Goal: Information Seeking & Learning: Compare options

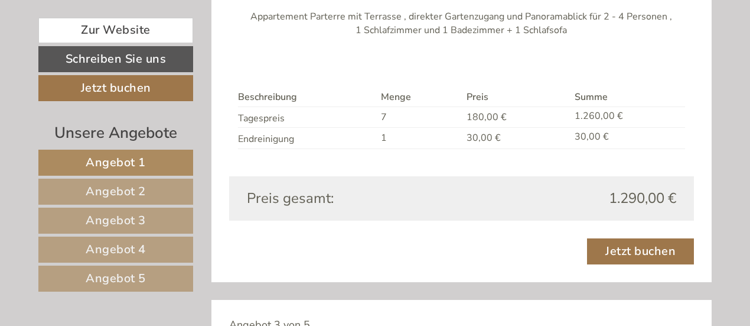
scroll to position [1425, 0]
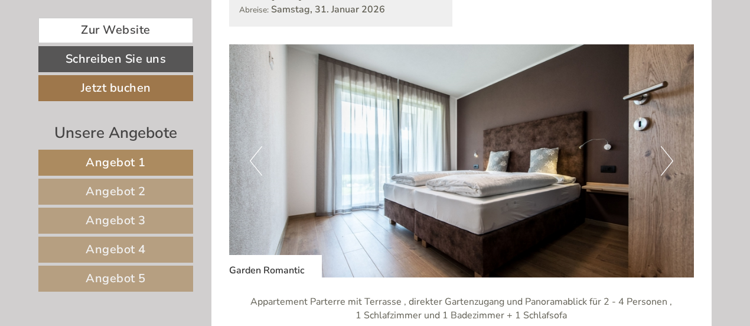
click at [665, 155] on button "Next" at bounding box center [667, 161] width 12 height 30
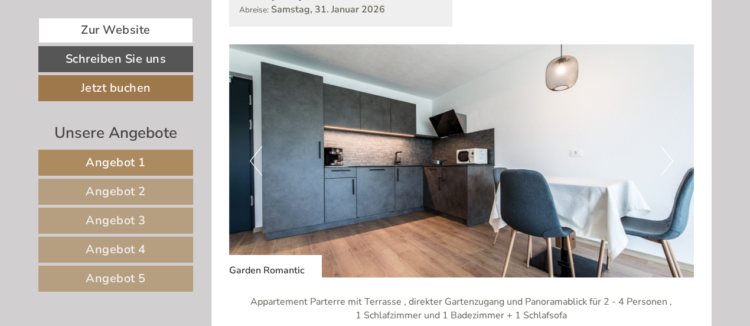
click at [665, 155] on button "Next" at bounding box center [667, 161] width 12 height 30
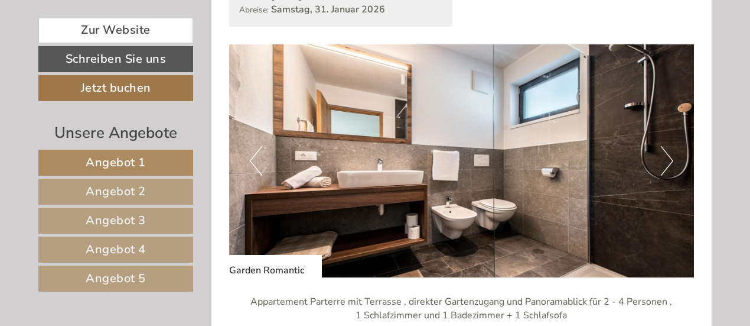
click at [665, 155] on button "Next" at bounding box center [667, 161] width 12 height 30
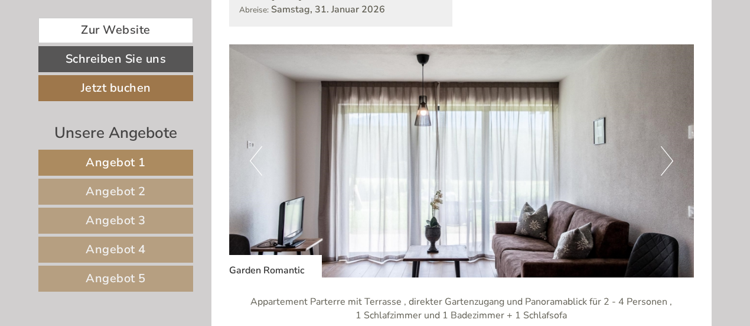
click at [665, 155] on button "Next" at bounding box center [667, 161] width 12 height 30
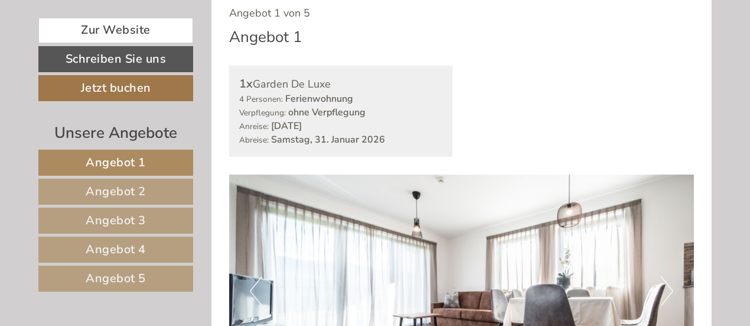
scroll to position [855, 0]
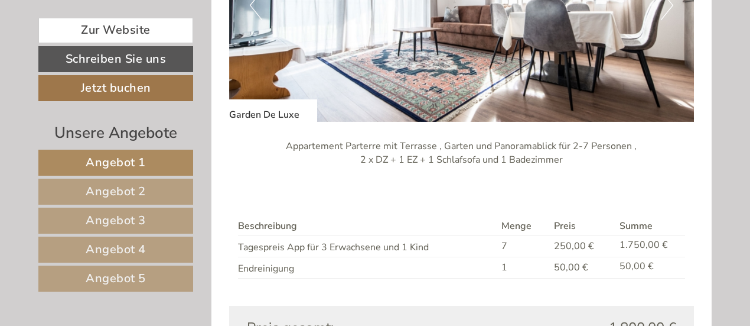
click at [669, 9] on button "Next" at bounding box center [667, 6] width 12 height 30
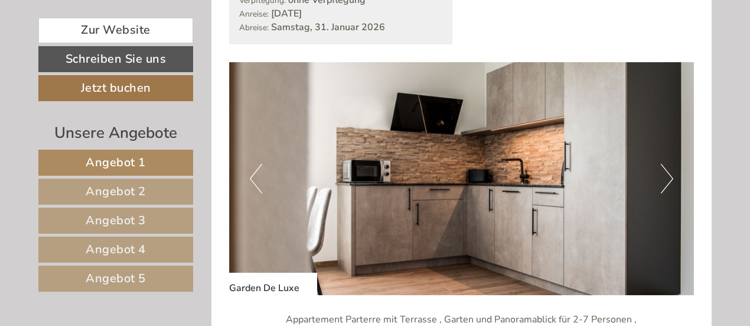
scroll to position [695, 0]
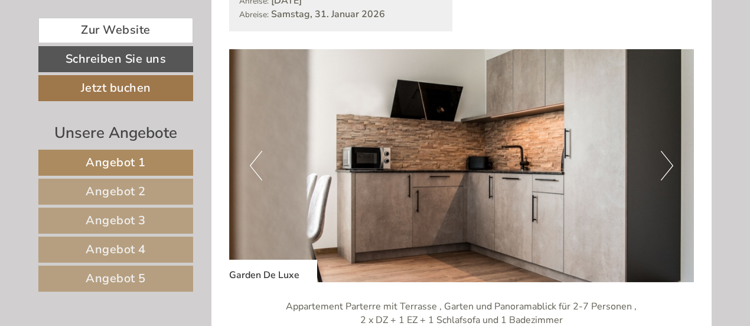
click at [670, 160] on button "Next" at bounding box center [667, 166] width 12 height 30
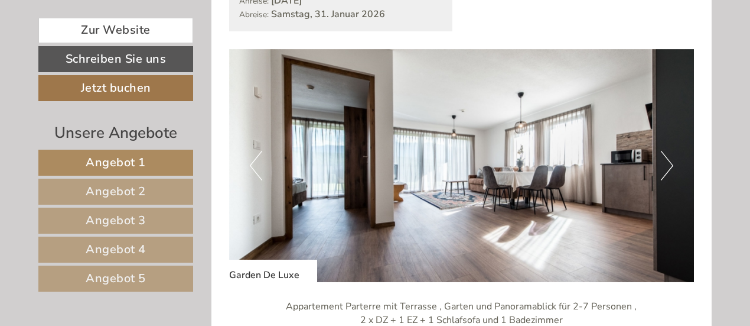
click at [670, 160] on button "Next" at bounding box center [667, 166] width 12 height 30
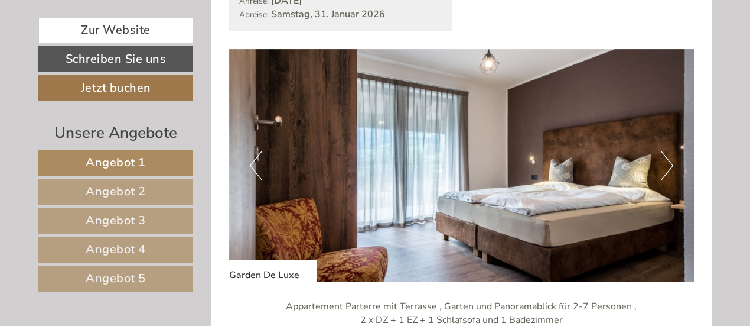
click at [670, 160] on button "Next" at bounding box center [667, 166] width 12 height 30
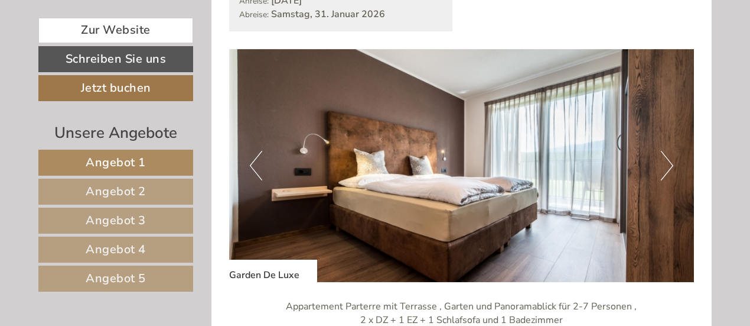
click at [261, 163] on button "Previous" at bounding box center [256, 166] width 12 height 30
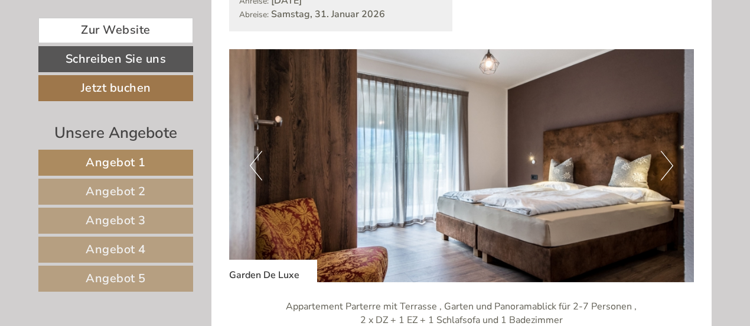
click at [671, 160] on button "Next" at bounding box center [667, 166] width 12 height 30
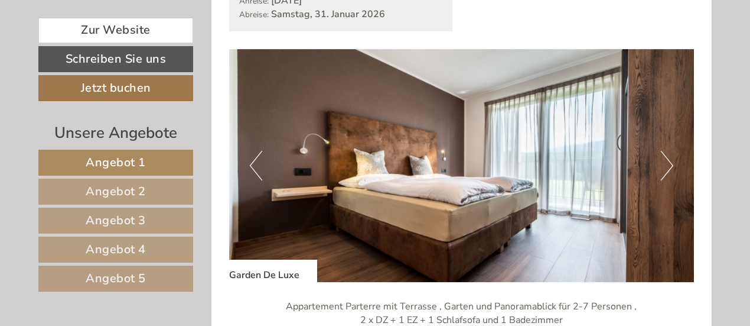
click at [671, 160] on button "Next" at bounding box center [667, 166] width 12 height 30
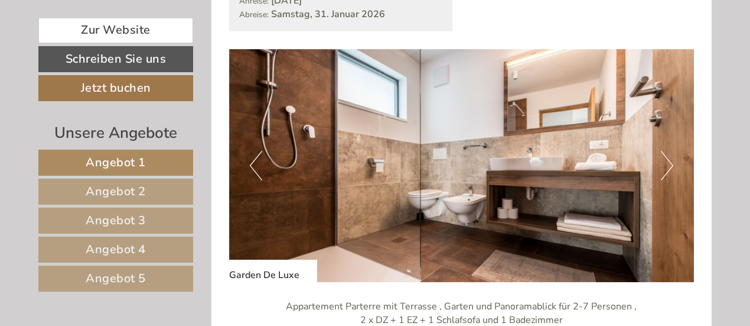
click at [671, 160] on button "Next" at bounding box center [667, 166] width 12 height 30
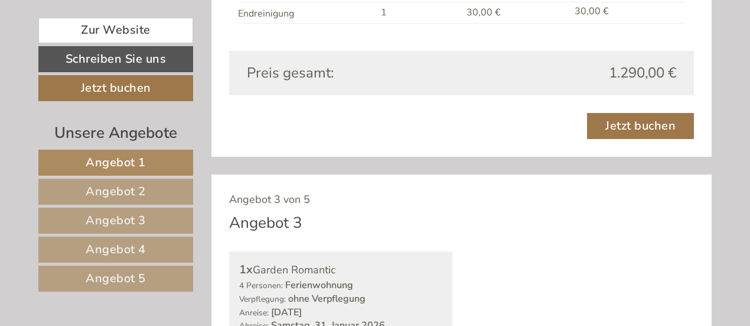
scroll to position [2120, 0]
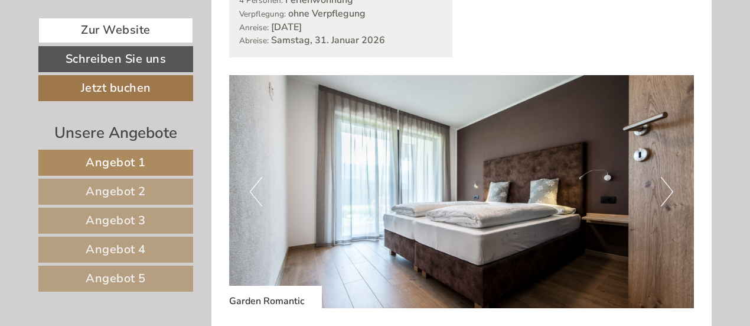
click at [669, 191] on button "Next" at bounding box center [667, 192] width 12 height 30
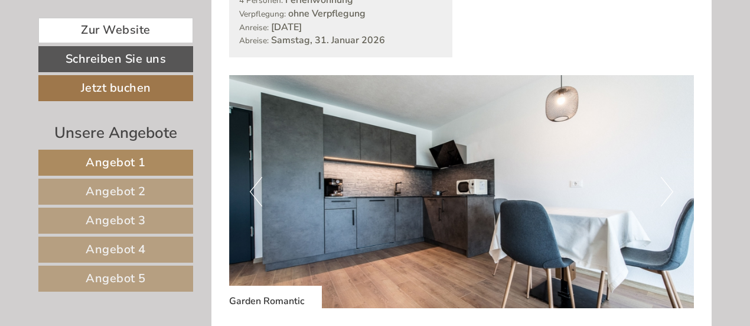
click at [669, 191] on button "Next" at bounding box center [667, 192] width 12 height 30
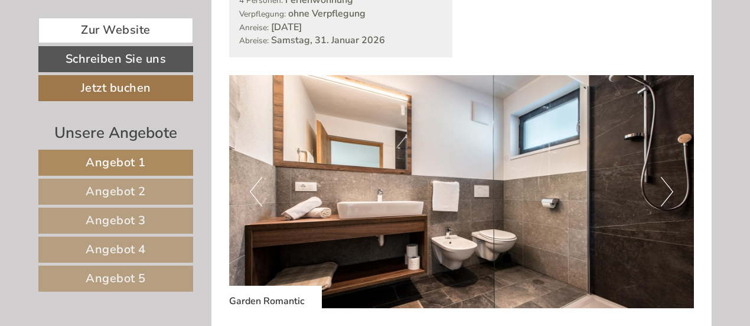
click at [669, 191] on button "Next" at bounding box center [667, 192] width 12 height 30
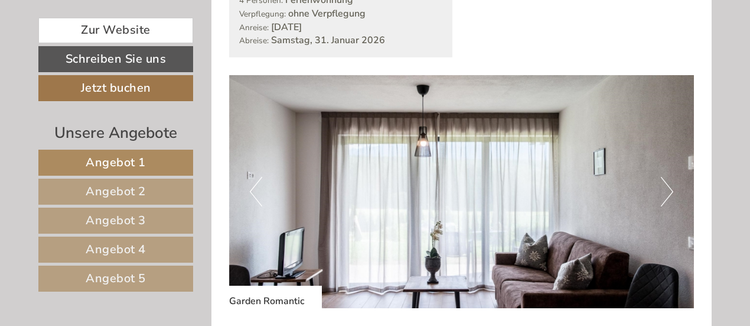
click at [669, 191] on button "Next" at bounding box center [667, 192] width 12 height 30
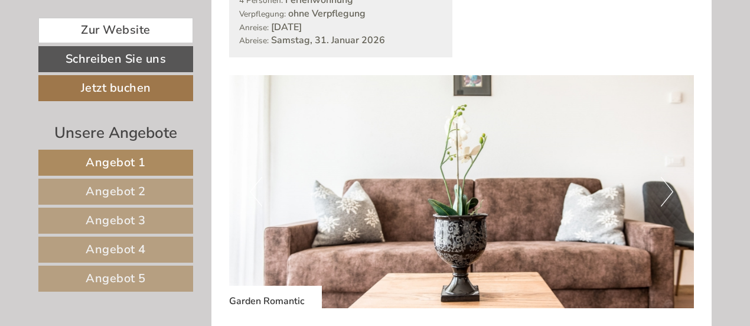
click at [669, 191] on button "Next" at bounding box center [667, 192] width 12 height 30
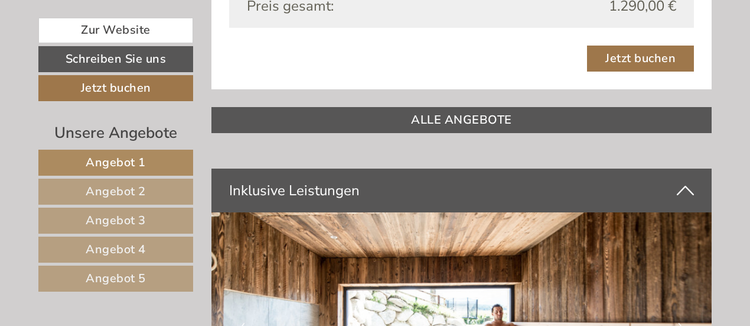
scroll to position [2617, 0]
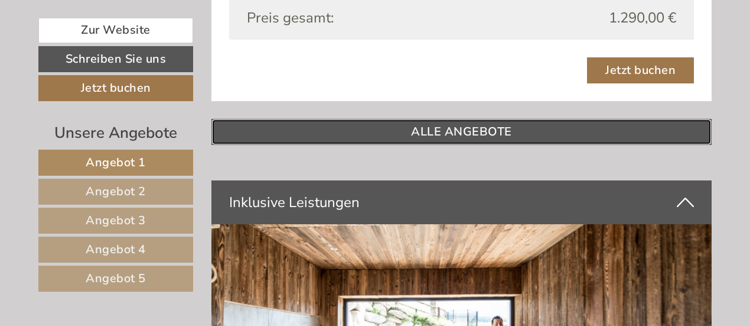
click at [456, 128] on link "ALLE ANGEBOTE" at bounding box center [462, 132] width 501 height 26
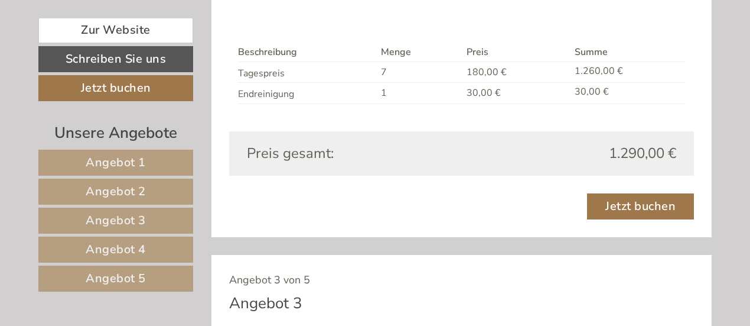
scroll to position [518, 0]
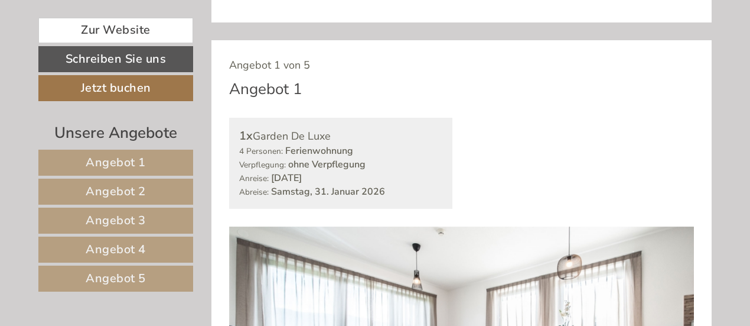
click at [140, 157] on span "Angebot 1" at bounding box center [116, 162] width 60 height 16
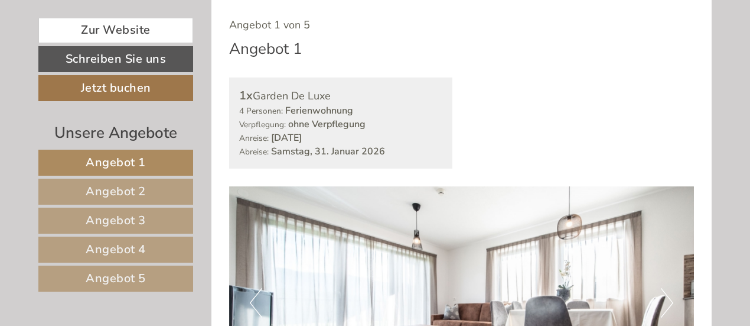
click at [117, 192] on span "Angebot 2" at bounding box center [116, 191] width 60 height 16
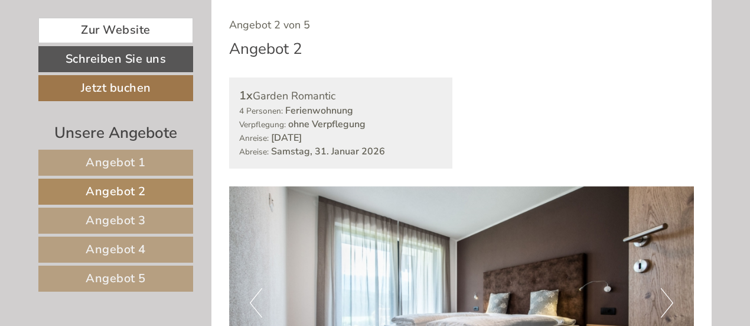
click at [108, 214] on span "Angebot 3" at bounding box center [116, 220] width 60 height 16
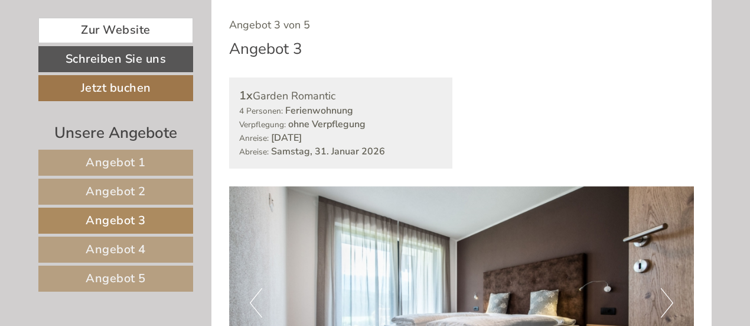
click at [111, 214] on span "Angebot 3" at bounding box center [116, 220] width 60 height 16
click at [98, 243] on span "Angebot 4" at bounding box center [116, 249] width 60 height 16
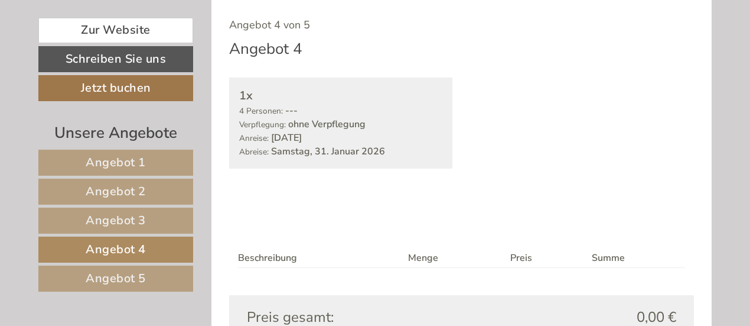
click at [90, 270] on span "Angebot 5" at bounding box center [116, 278] width 60 height 16
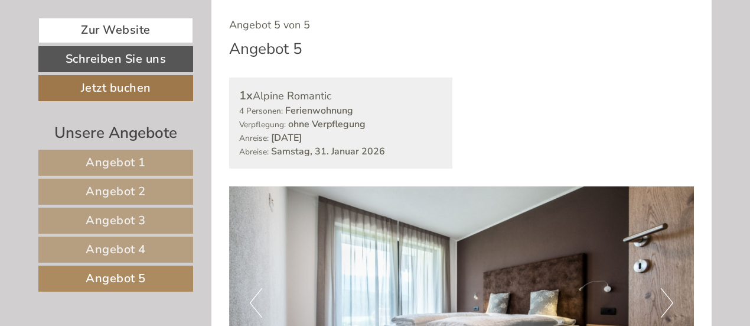
click at [142, 158] on span "Angebot 1" at bounding box center [116, 162] width 60 height 16
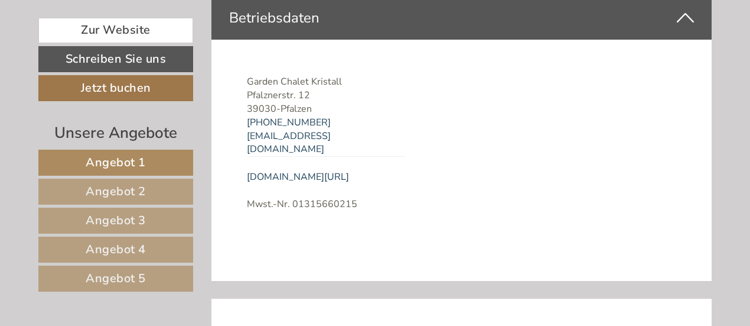
scroll to position [2927, 0]
